Goal: Information Seeking & Learning: Get advice/opinions

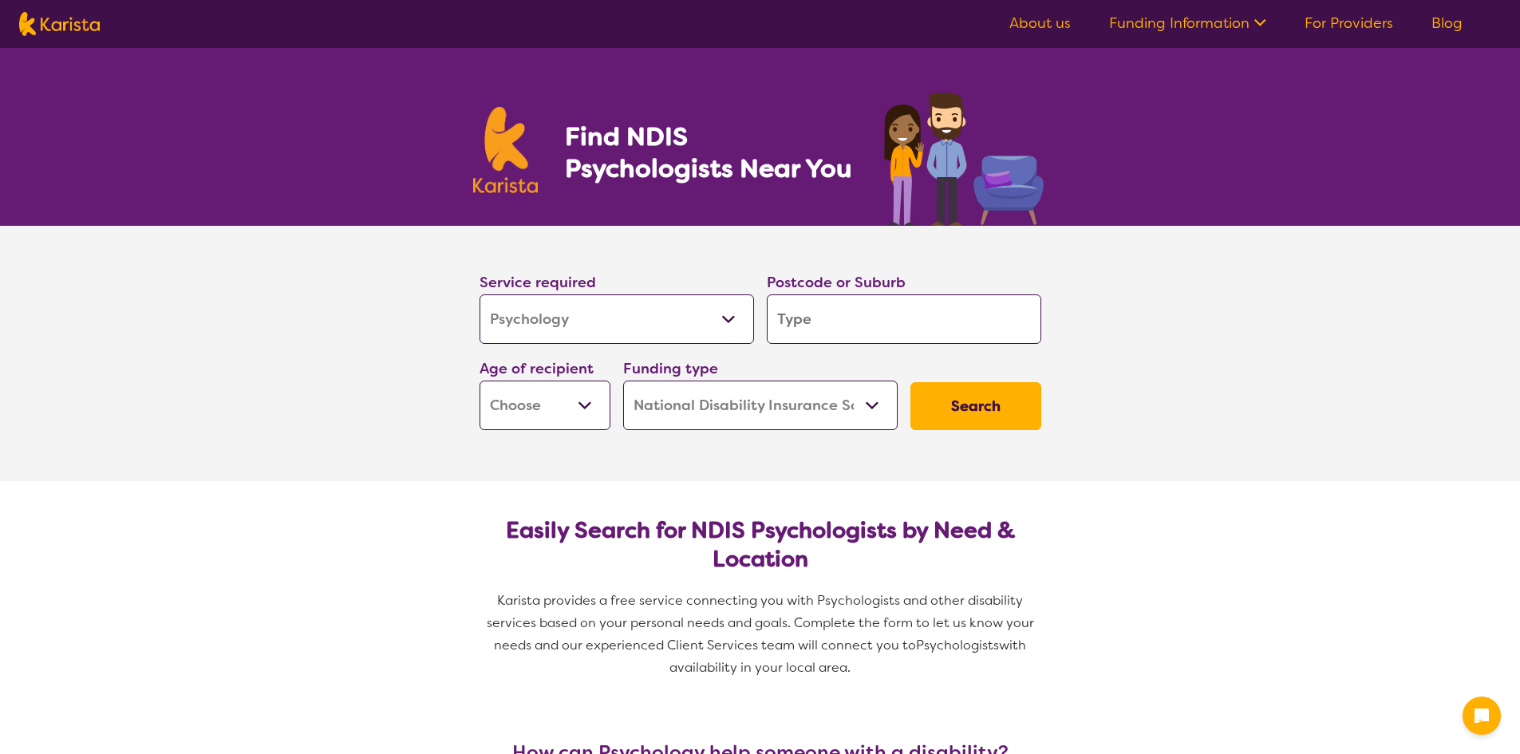
select select "Psychology"
select select "NDIS"
select select "Psychology"
select select "NDIS"
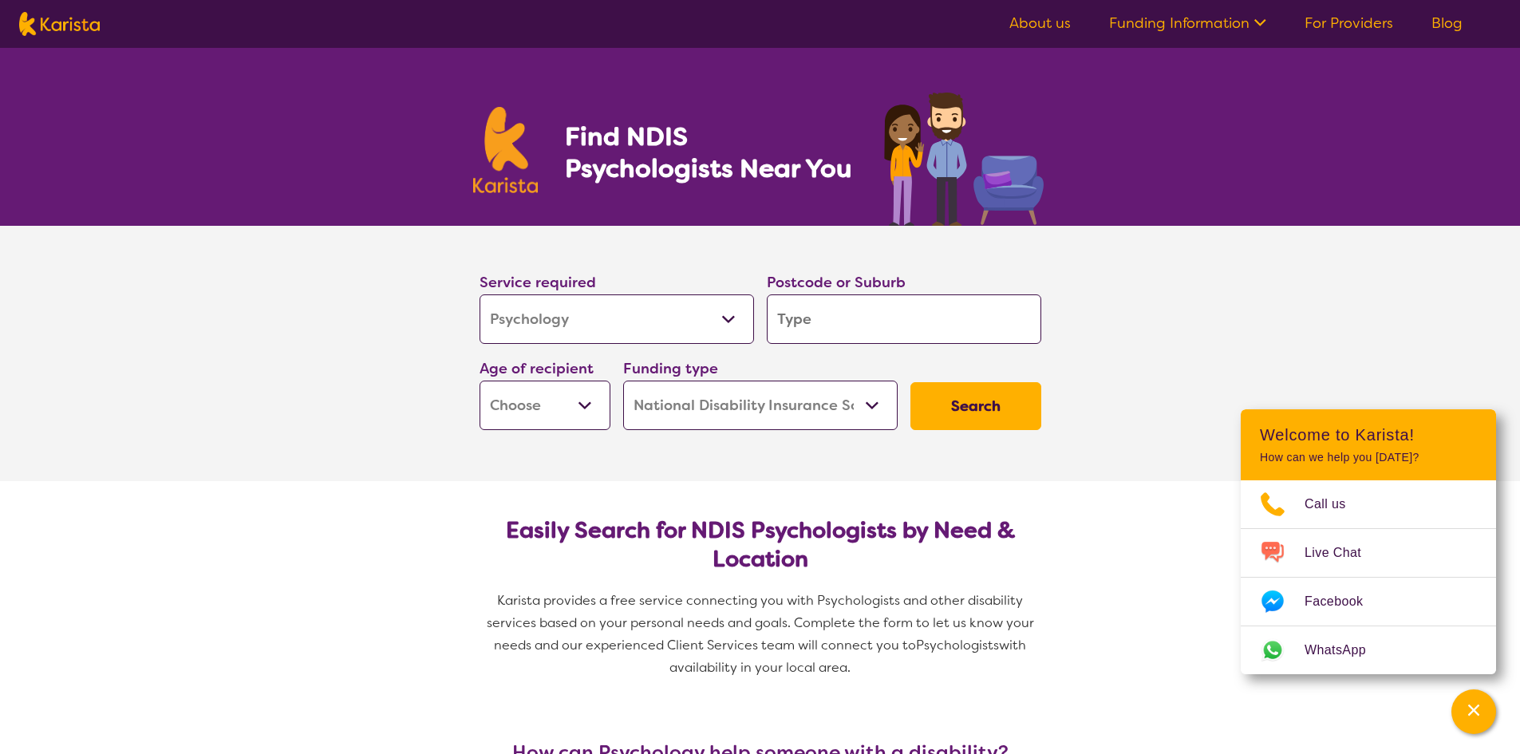
type input "s"
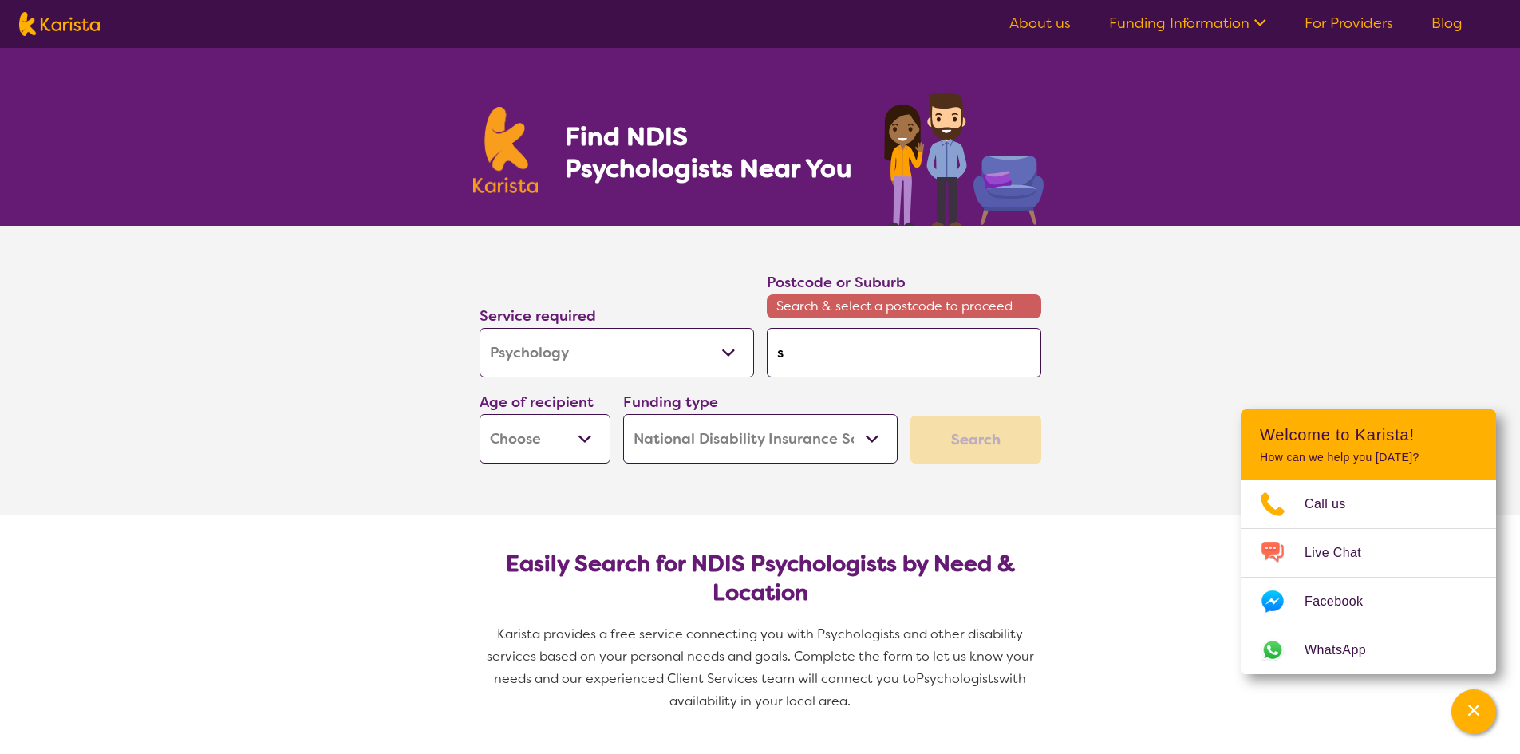
type input "sp"
type input "spr"
type input "spri"
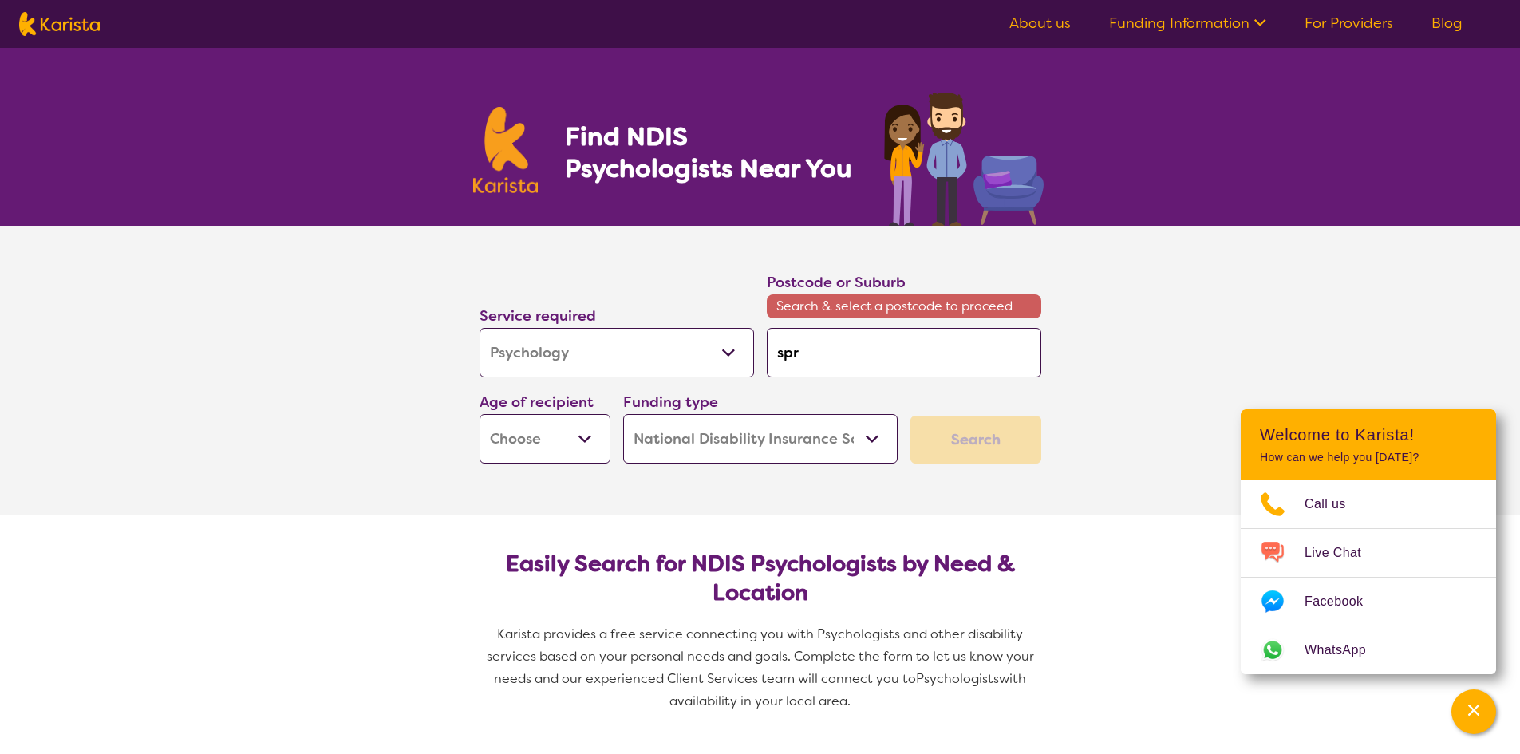
type input "spri"
type input "sprin"
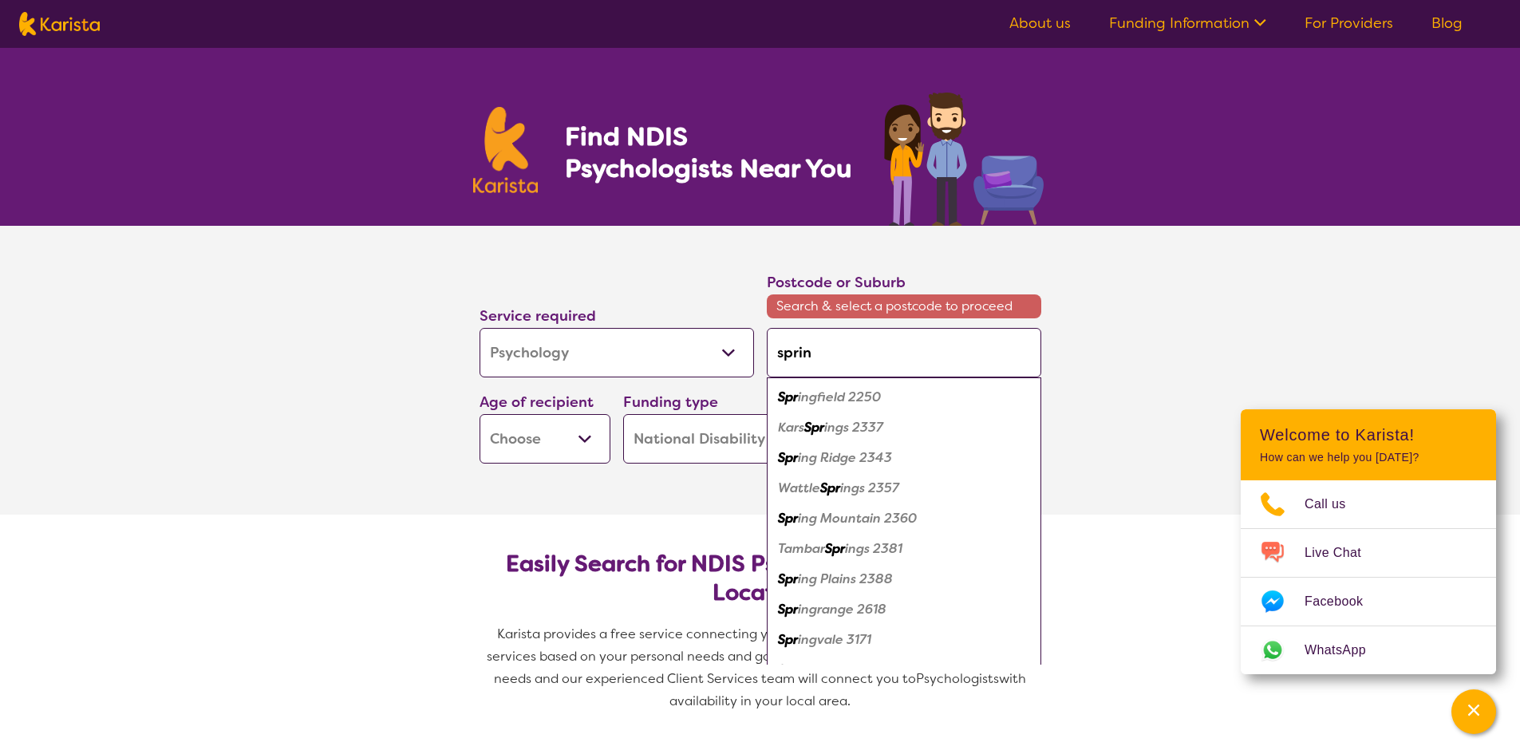
type input "spring"
type input "springv"
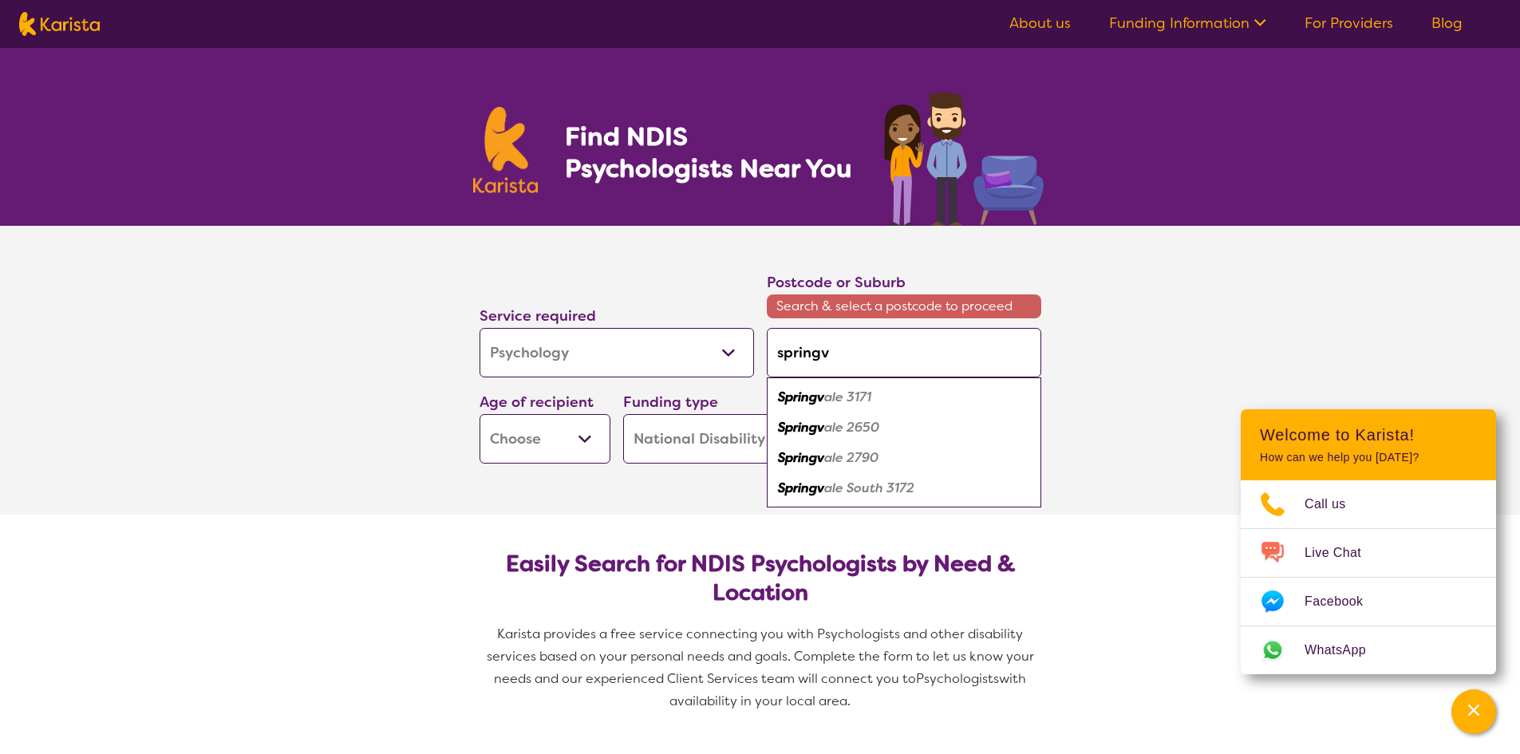
click at [881, 402] on div "Springv ale 3171" at bounding box center [904, 397] width 258 height 30
type input "3171"
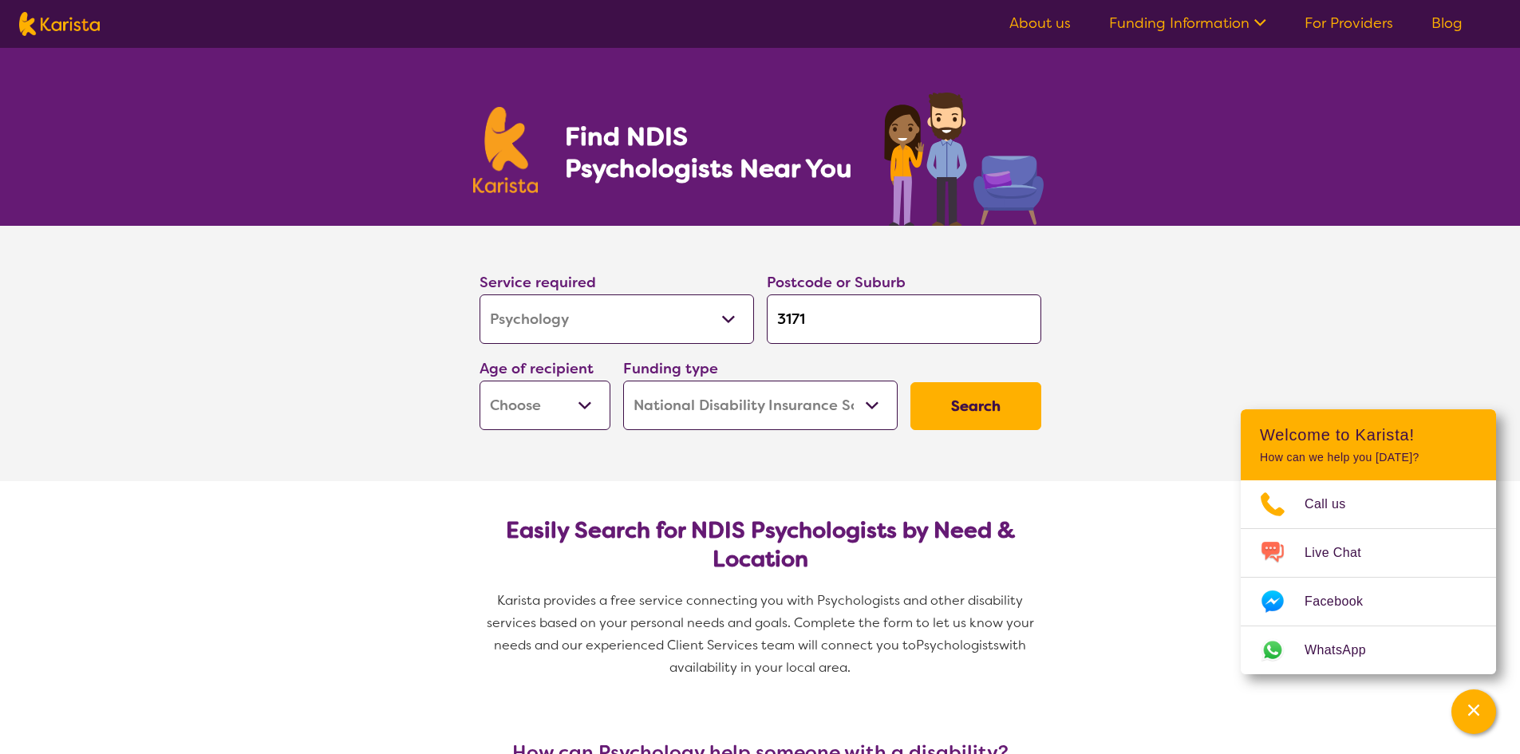
click at [980, 428] on button "Search" at bounding box center [975, 406] width 131 height 48
click at [511, 404] on select "Early Childhood - 0 to 9 Child - 10 to 11 Adolescent - 12 to 17 Adult - 18 to 6…" at bounding box center [544, 405] width 131 height 49
select select "AD"
click at [479, 381] on select "Early Childhood - 0 to 9 Child - 10 to 11 Adolescent - 12 to 17 Adult - 18 to 6…" at bounding box center [544, 405] width 131 height 49
select select "AD"
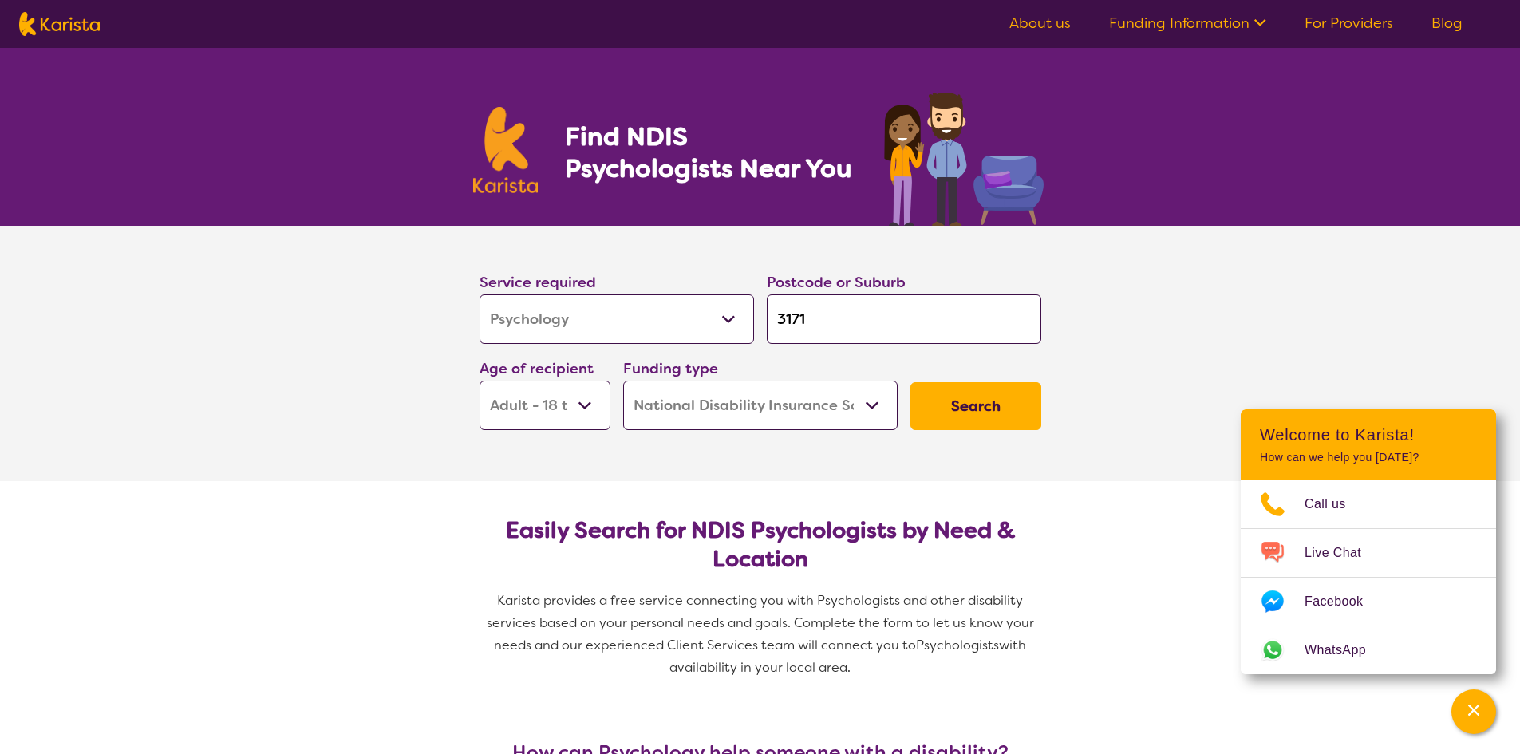
click at [963, 410] on button "Search" at bounding box center [975, 406] width 131 height 48
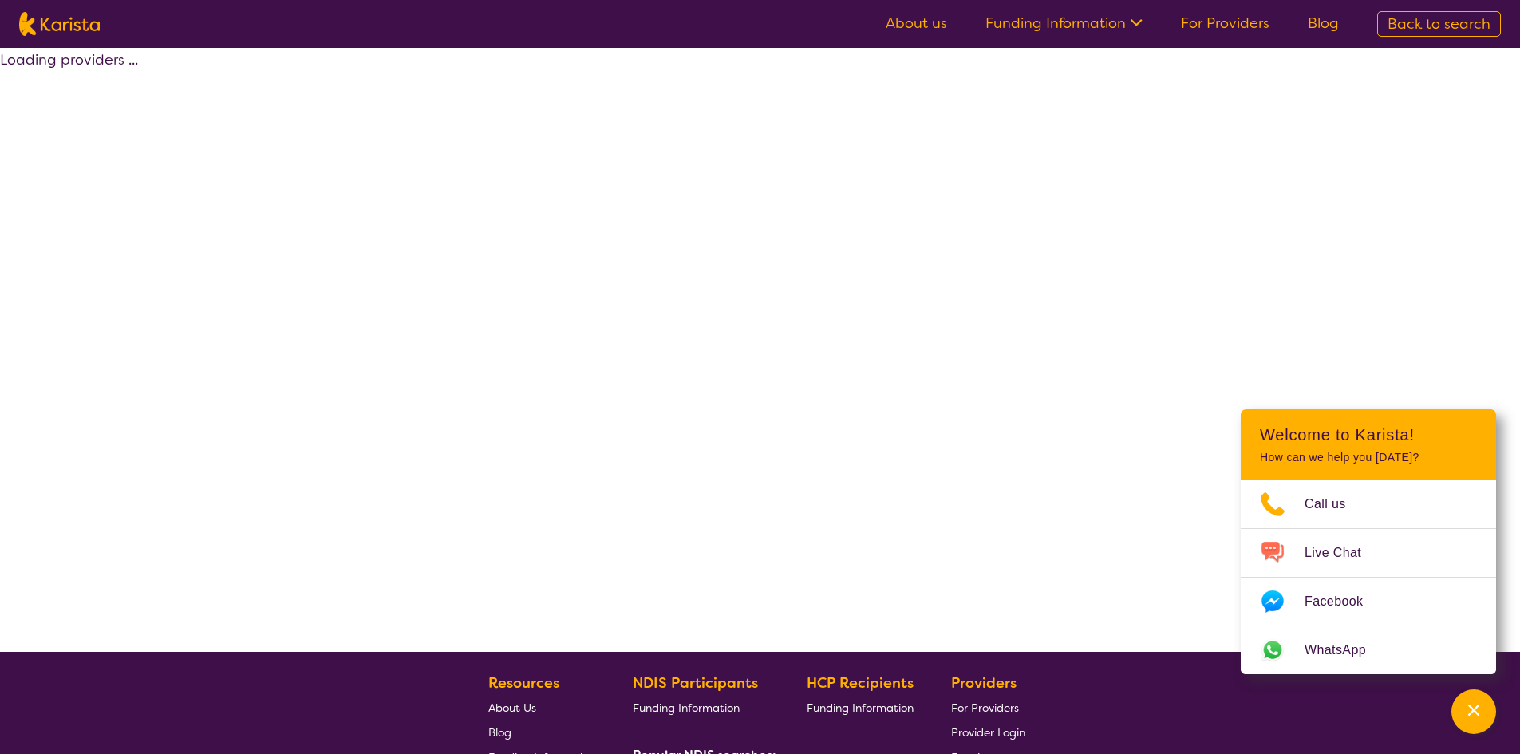
select select "by_score"
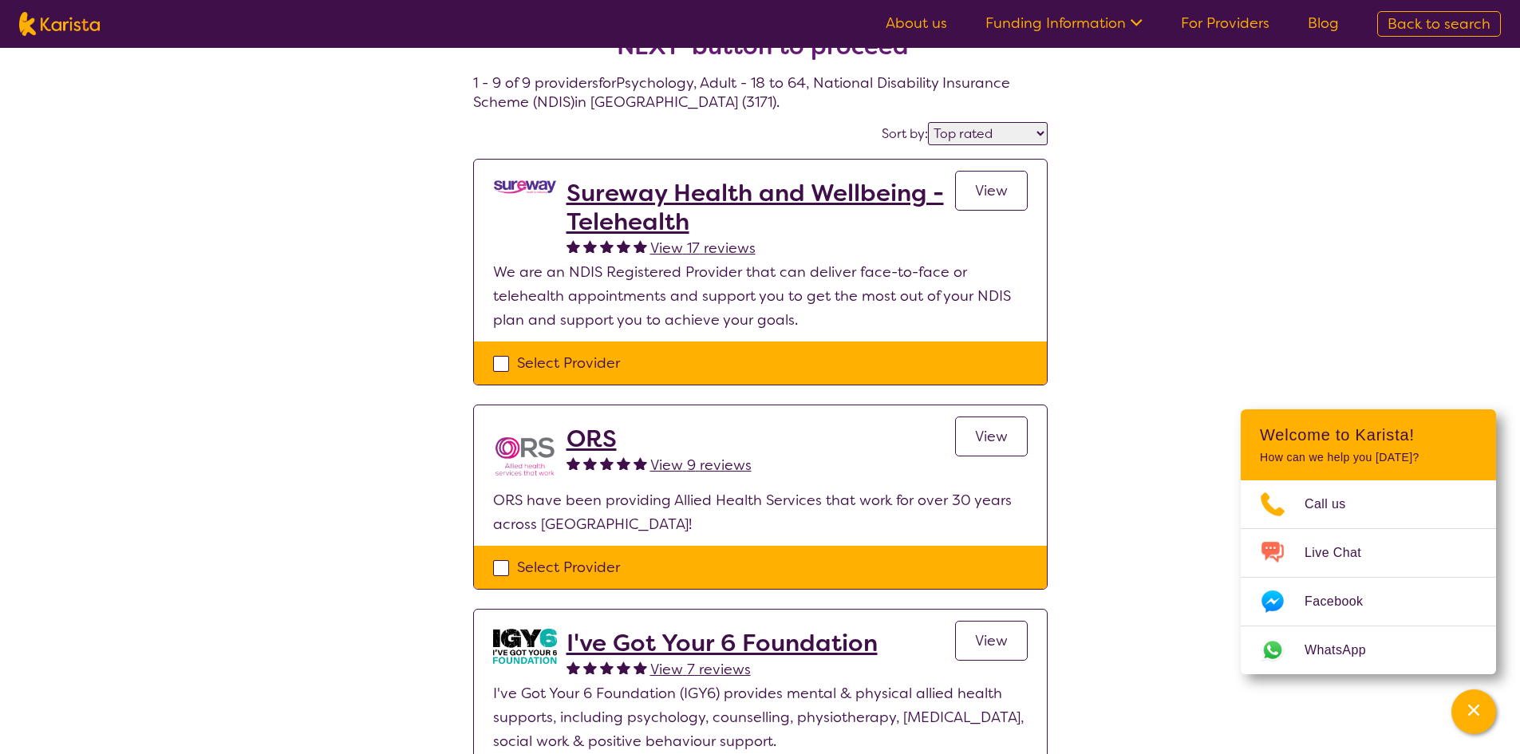
scroll to position [160, 0]
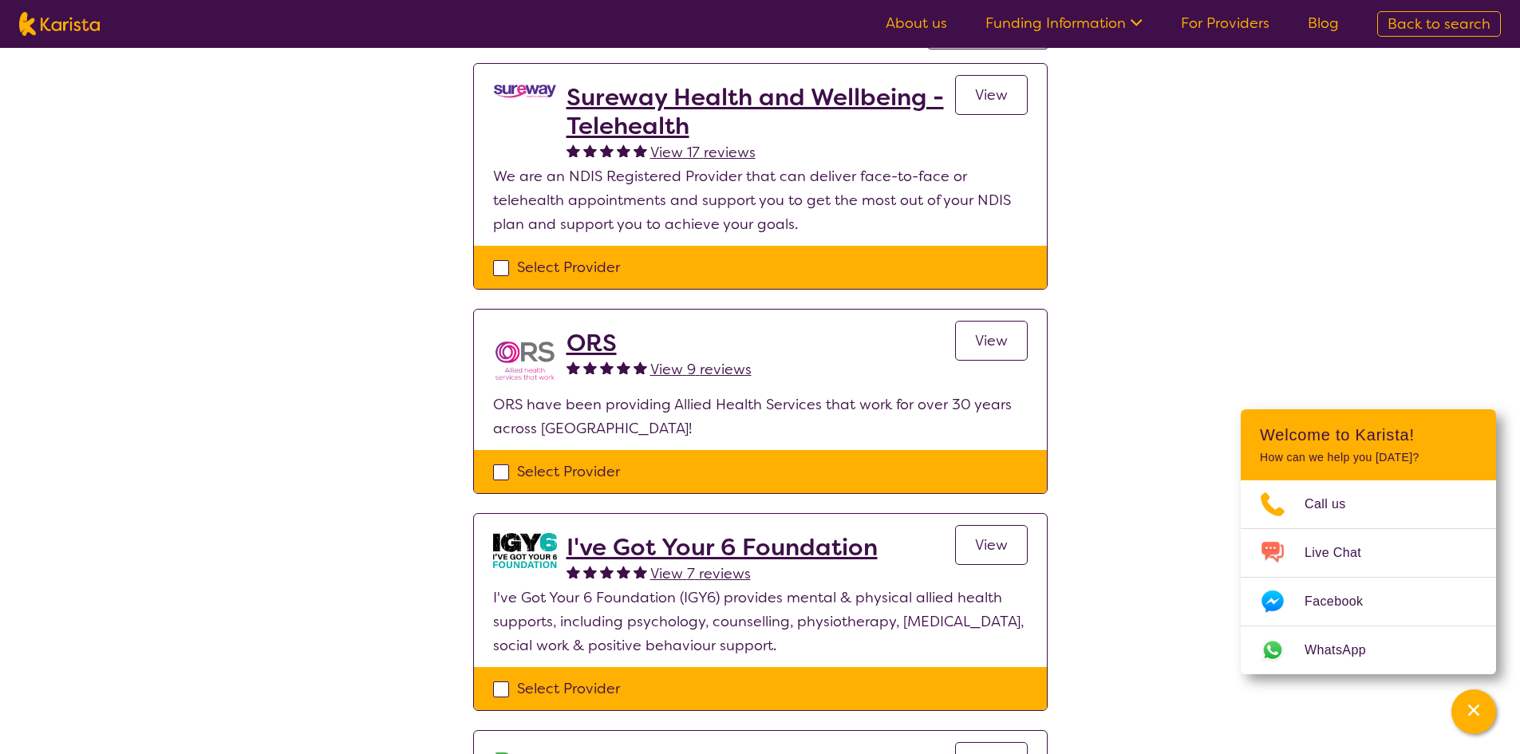
click at [586, 349] on h2 "ORS" at bounding box center [658, 343] width 185 height 29
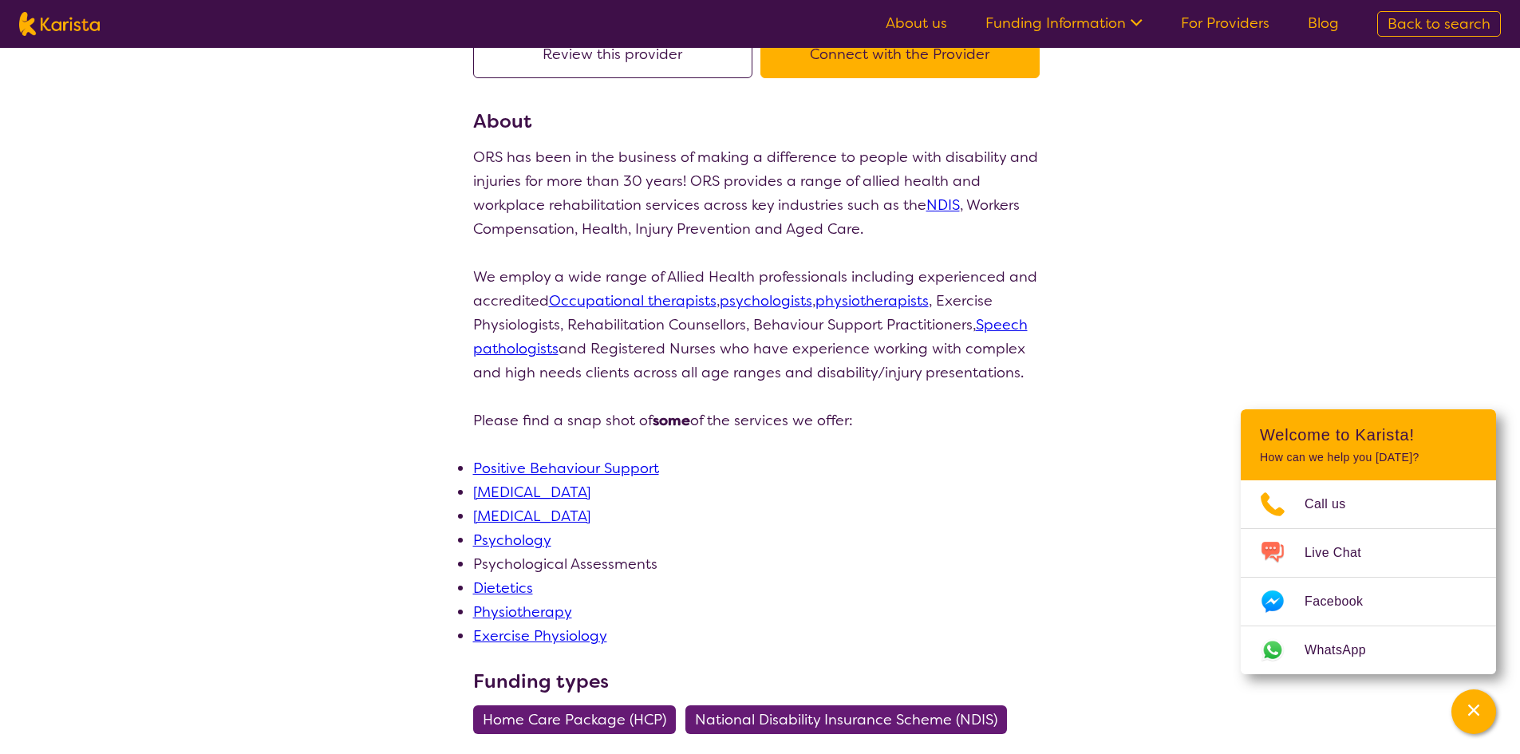
select select "by_score"
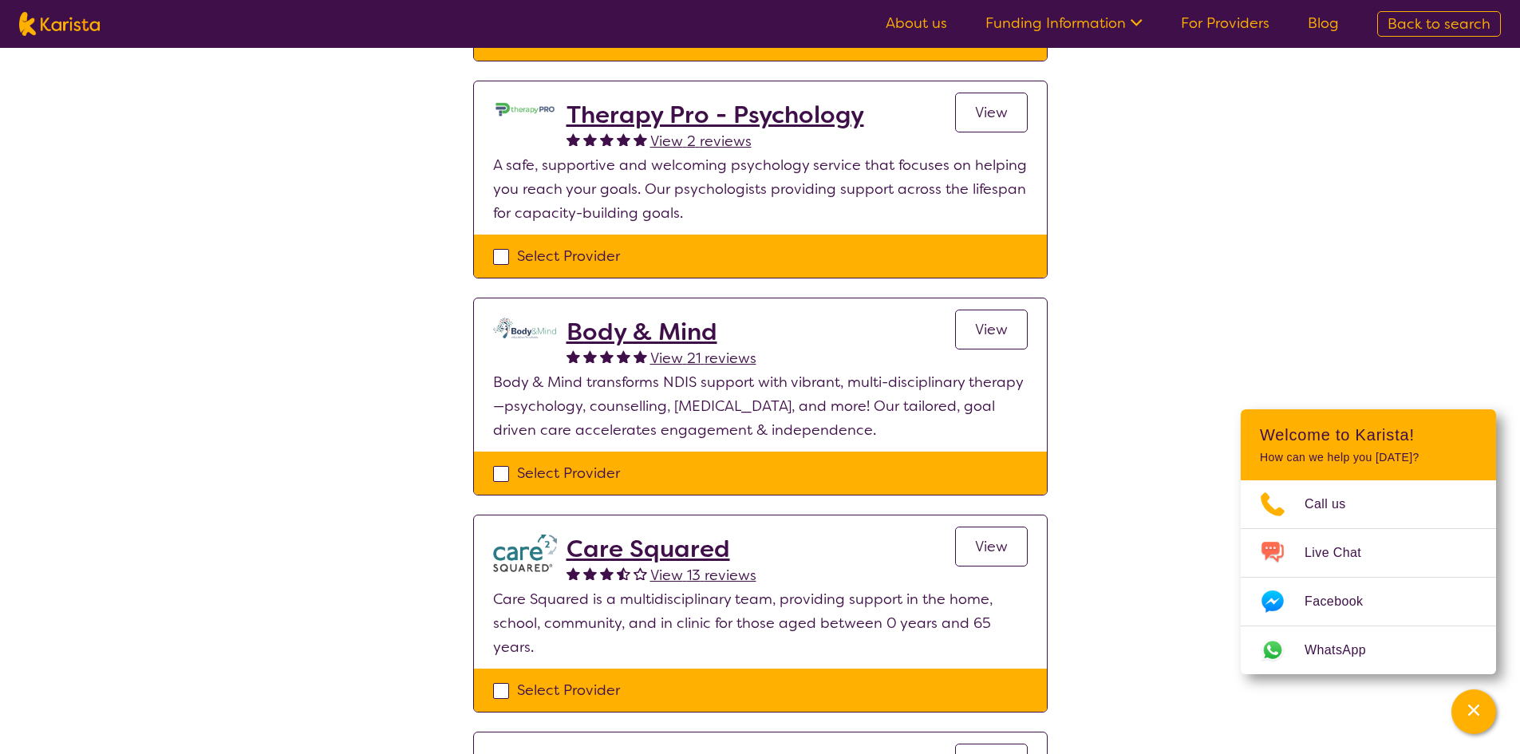
scroll to position [798, 0]
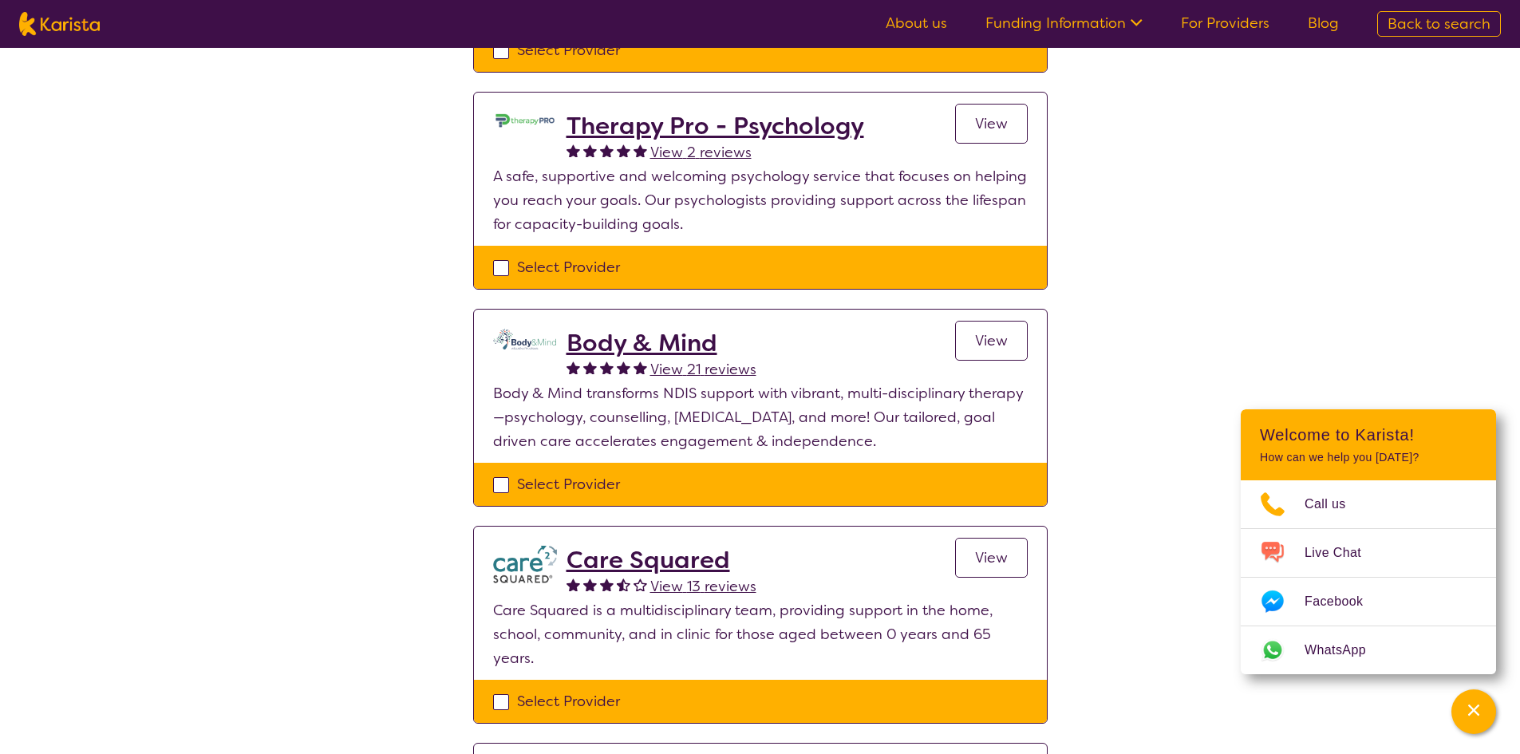
click at [631, 341] on h2 "Body & Mind" at bounding box center [661, 343] width 190 height 29
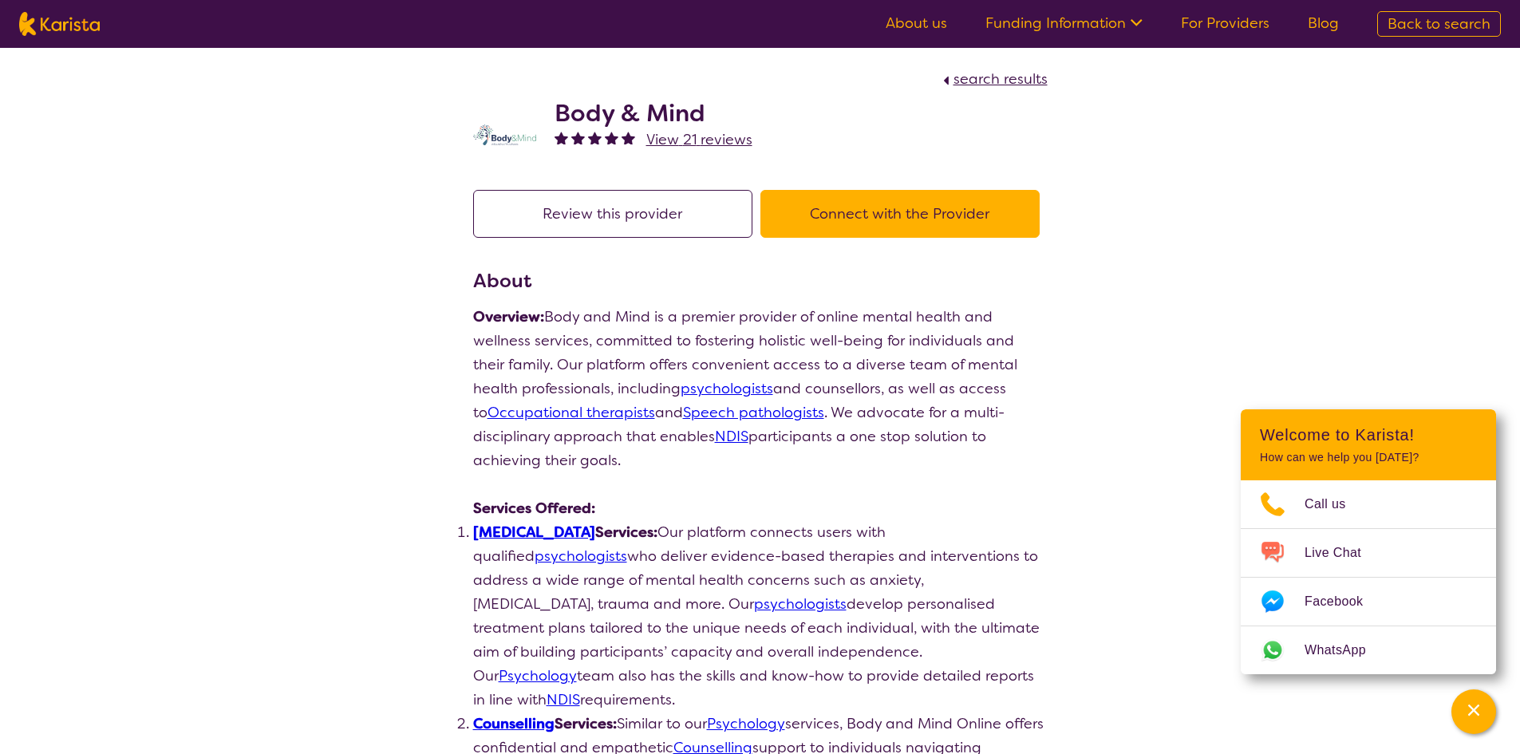
select select "by_score"
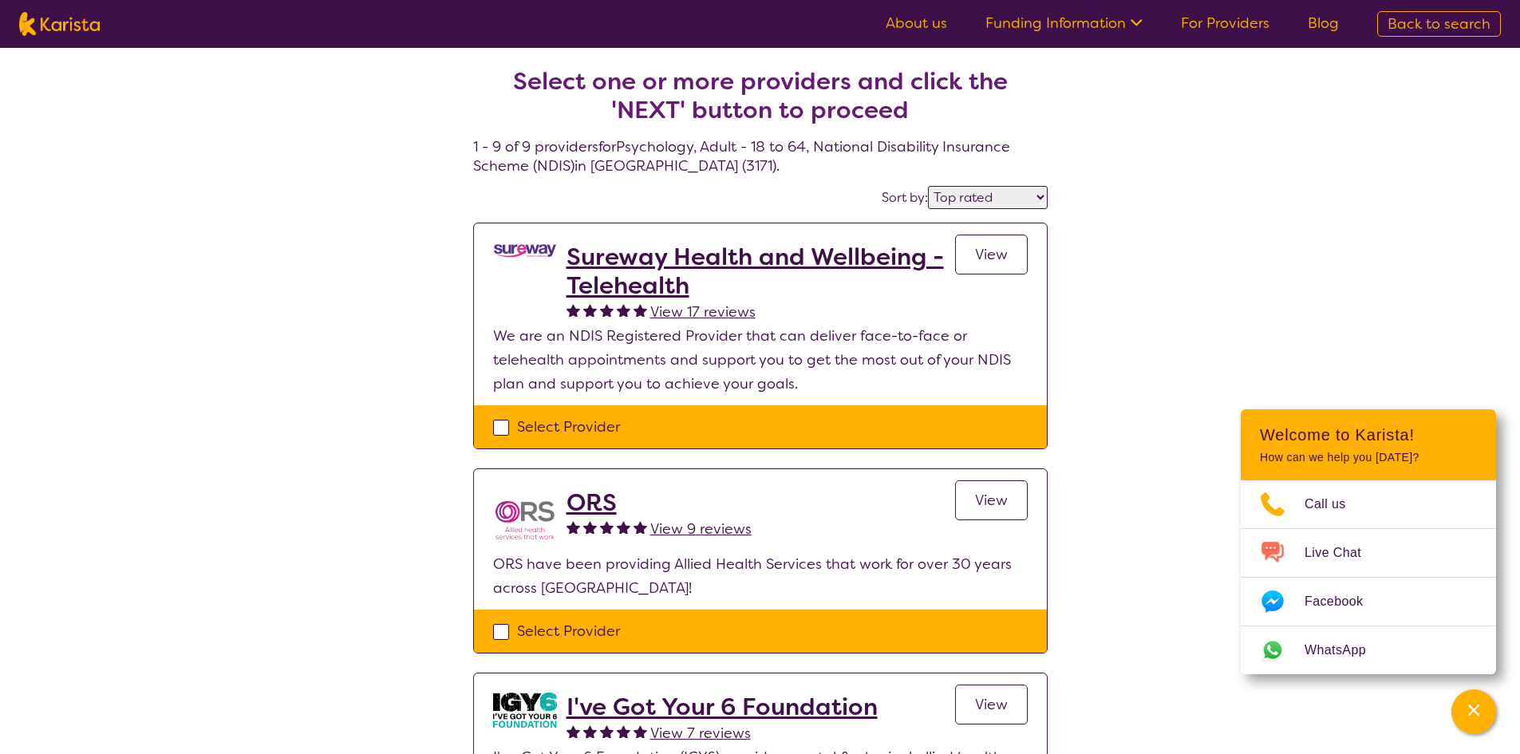
click at [1006, 200] on select "Highly reviewed Top rated" at bounding box center [988, 197] width 120 height 23
click at [958, 192] on select "Highly reviewed Top rated" at bounding box center [988, 197] width 120 height 23
click at [828, 246] on h2 "Sureway Health and Wellbeing - Telehealth" at bounding box center [760, 271] width 388 height 57
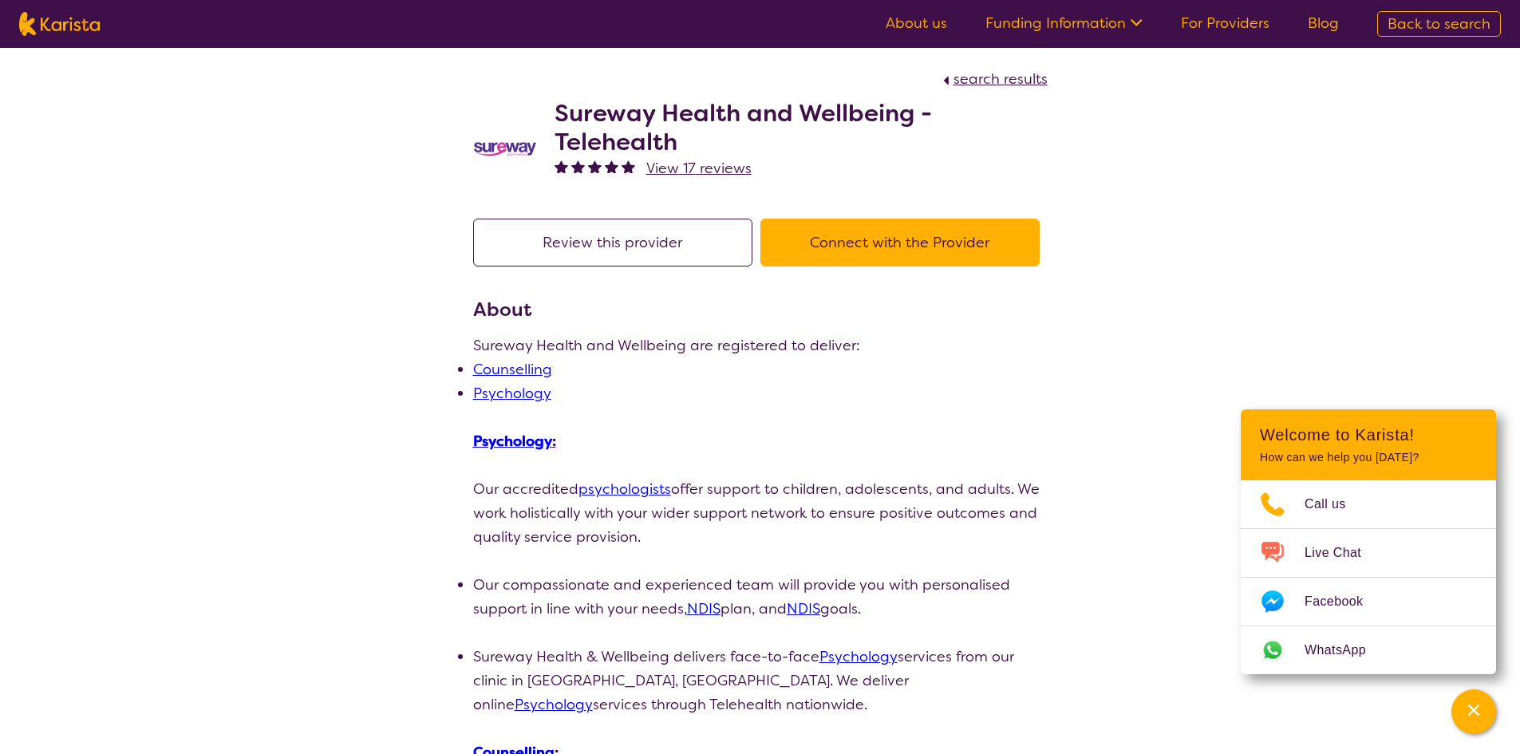
click at [716, 172] on span "View 17 reviews" at bounding box center [698, 168] width 105 height 19
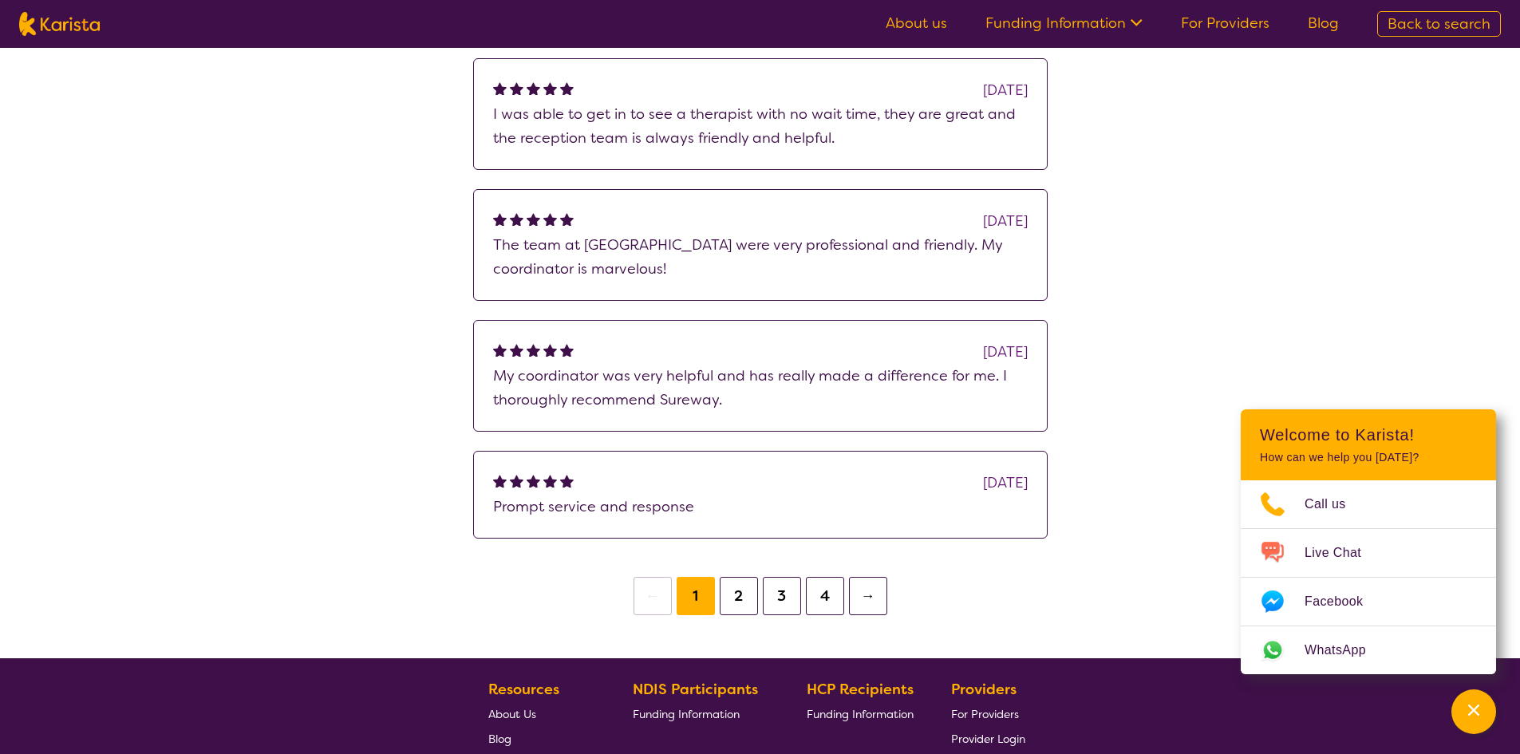
scroll to position [479, 0]
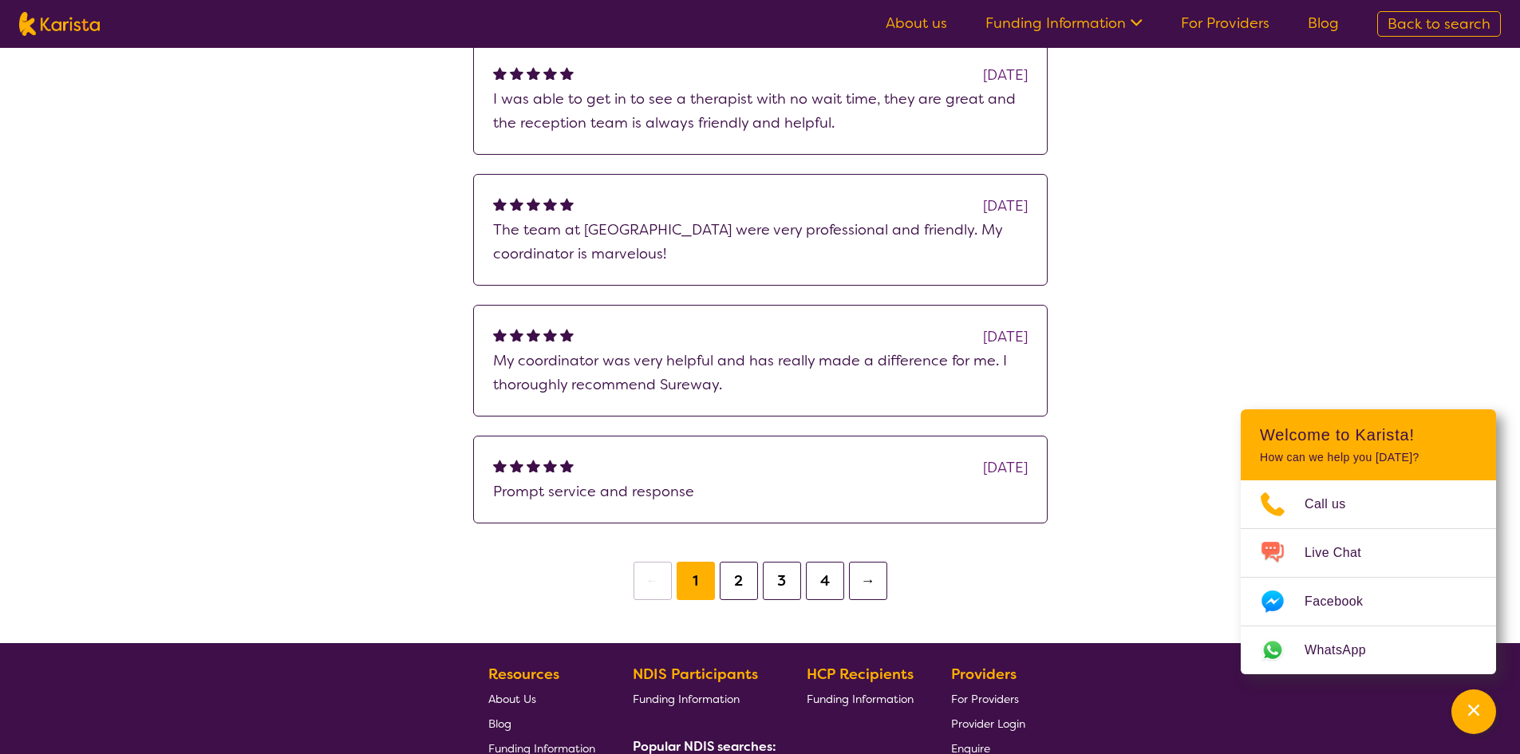
click at [739, 580] on button "2" at bounding box center [739, 581] width 38 height 38
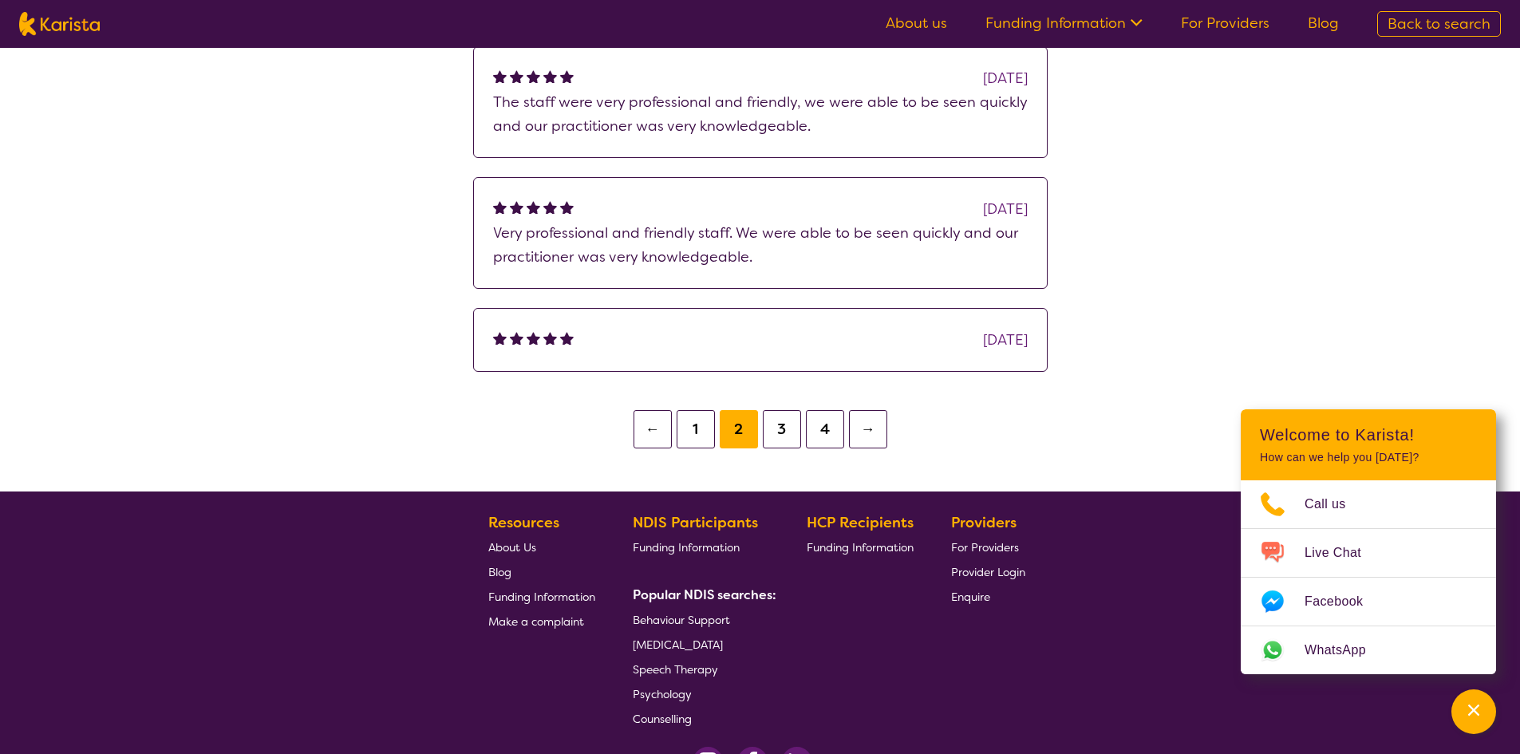
click at [795, 446] on button "3" at bounding box center [782, 429] width 38 height 38
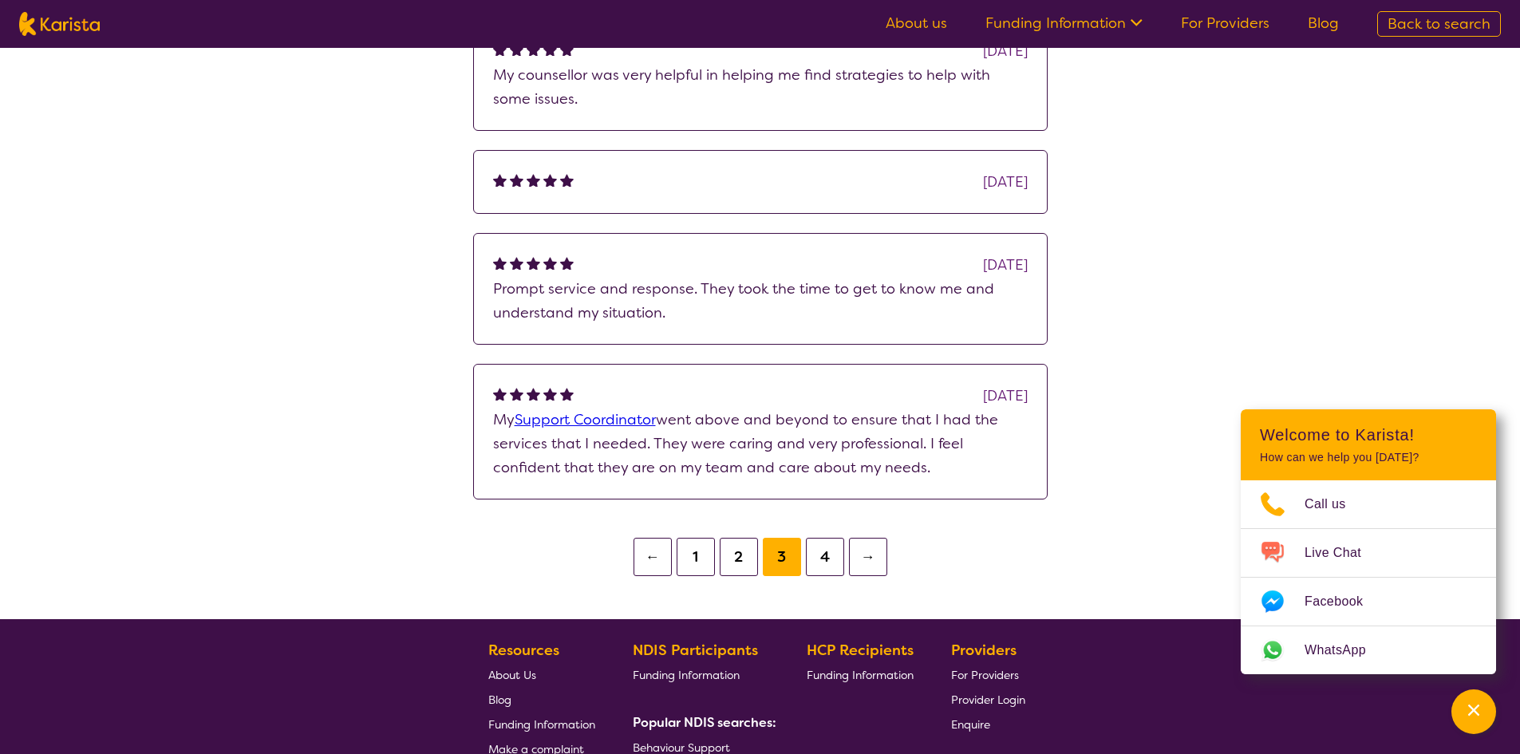
click at [807, 574] on button "4" at bounding box center [825, 557] width 38 height 38
